Goal: Task Accomplishment & Management: Manage account settings

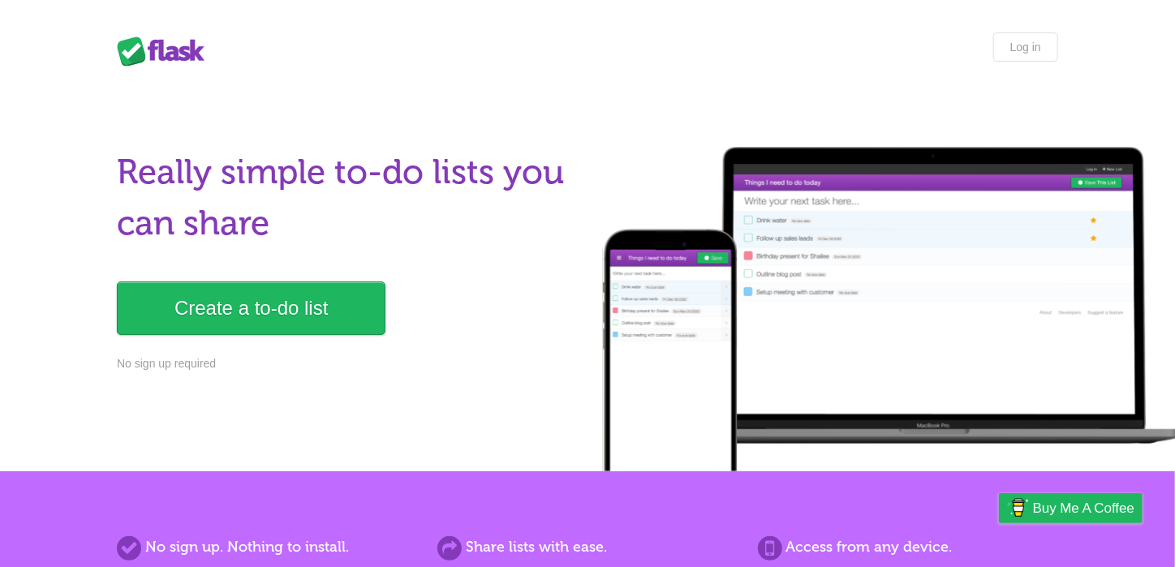
click at [992, 35] on div "Flask Lists Log in" at bounding box center [588, 48] width 974 height 33
click at [1030, 46] on link "Log in" at bounding box center [1026, 46] width 65 height 29
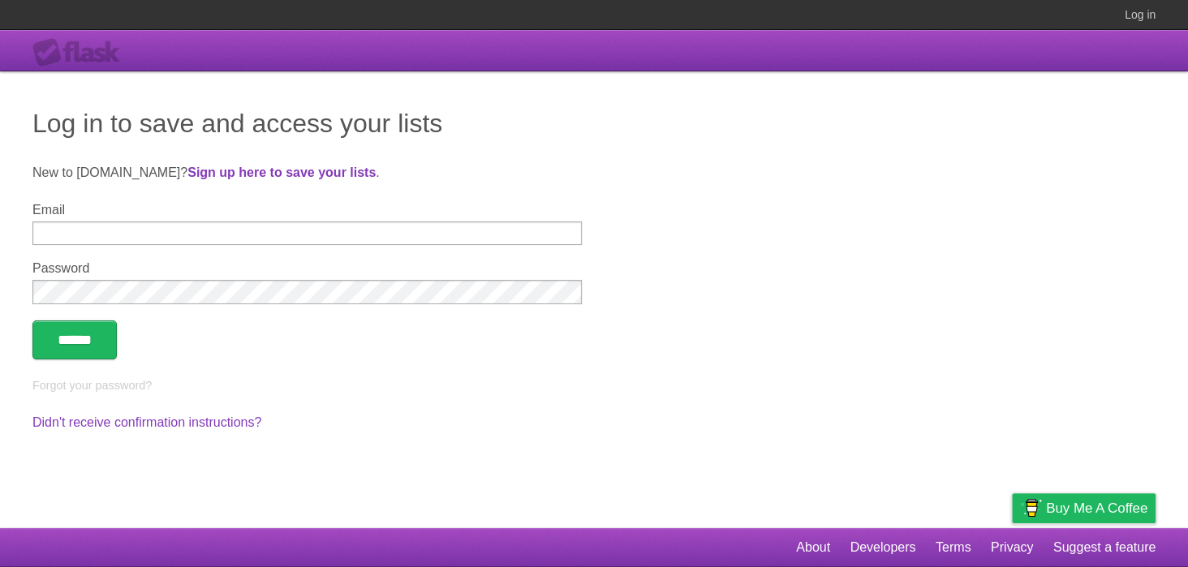
type input "**********"
click at [93, 339] on input "******" at bounding box center [74, 340] width 84 height 39
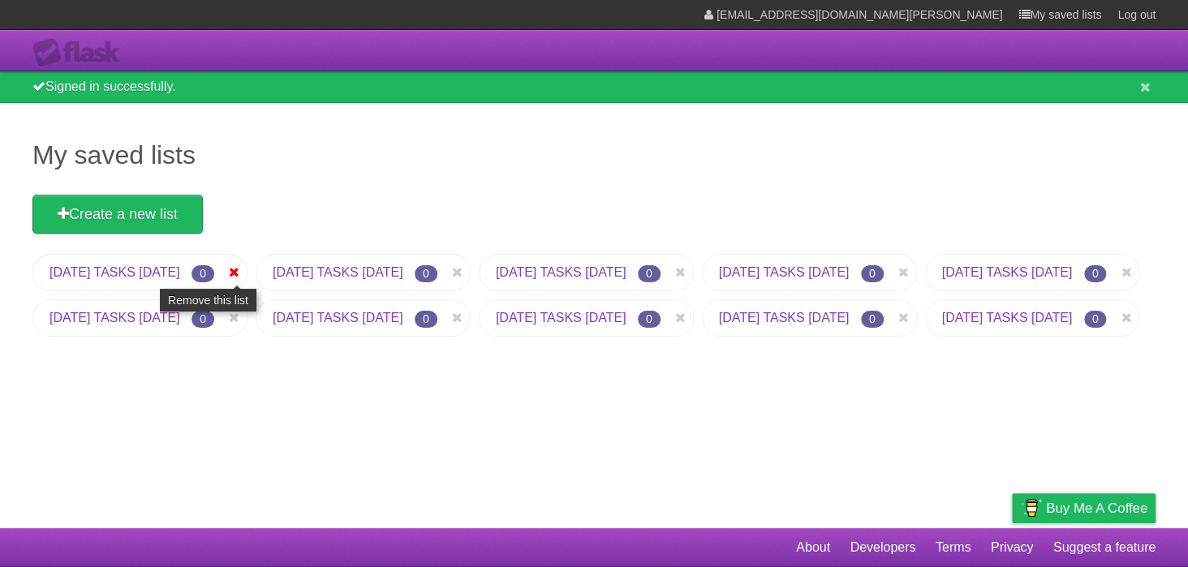
click at [243, 273] on icon at bounding box center [234, 272] width 16 height 19
click at [243, 274] on icon at bounding box center [234, 272] width 16 height 19
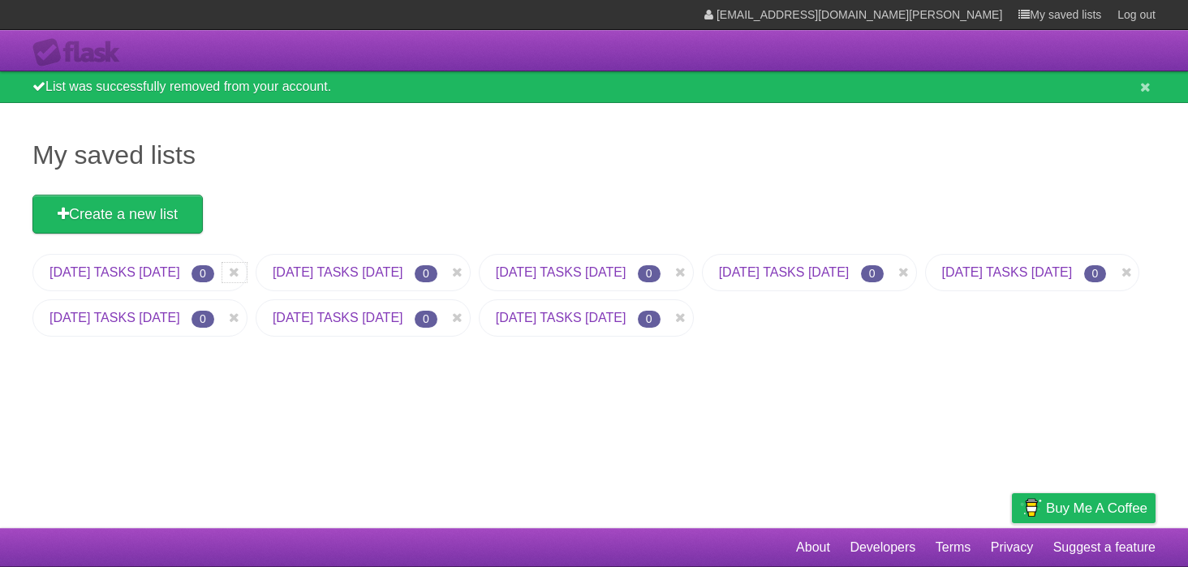
click at [243, 274] on icon at bounding box center [234, 272] width 16 height 19
click at [243, 271] on icon at bounding box center [234, 272] width 16 height 19
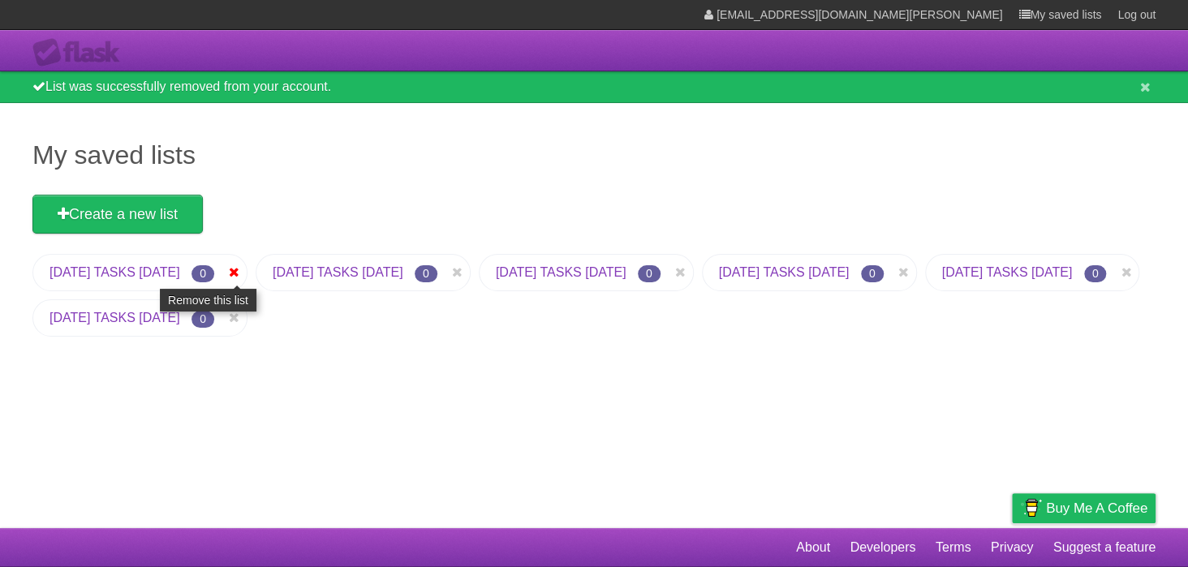
click at [243, 277] on icon at bounding box center [234, 272] width 16 height 19
click at [243, 272] on icon at bounding box center [234, 272] width 16 height 19
click at [243, 271] on icon at bounding box center [234, 272] width 16 height 19
click at [243, 268] on icon at bounding box center [234, 272] width 16 height 19
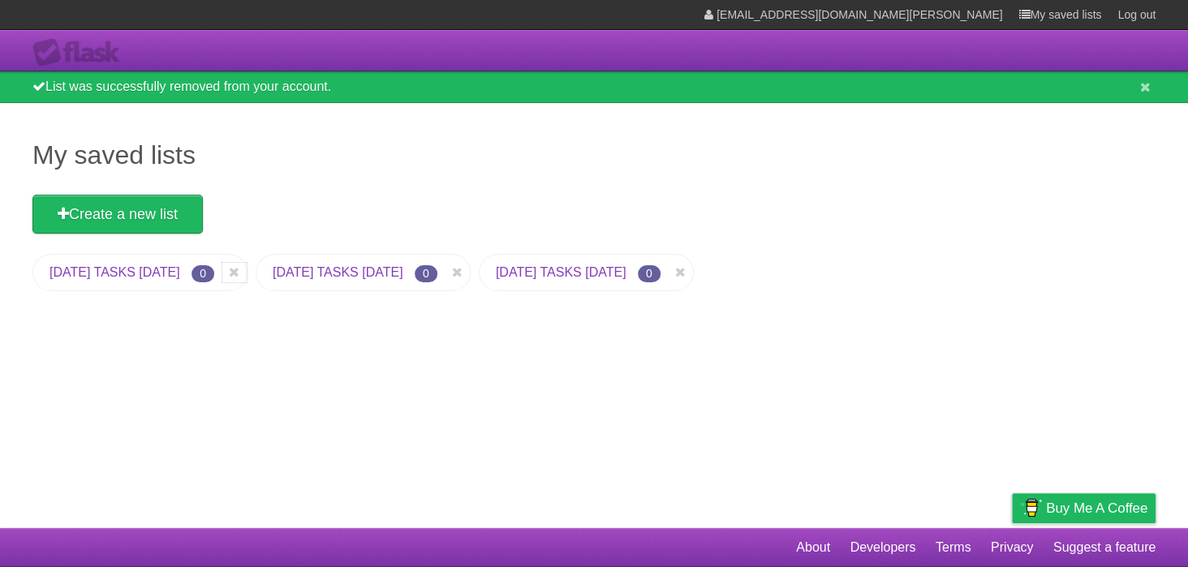
click at [243, 267] on icon at bounding box center [234, 272] width 16 height 19
